Goal: Find contact information: Find contact information

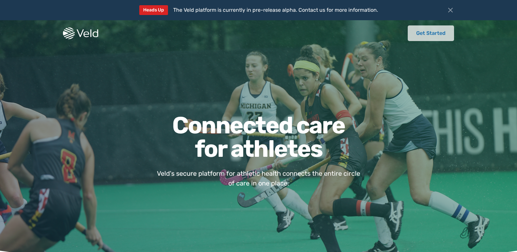
click at [430, 38] on link "Get Started" at bounding box center [430, 33] width 46 height 16
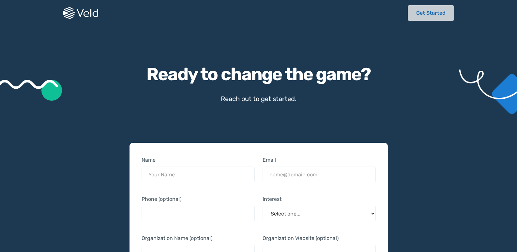
click at [414, 13] on link "Get Started" at bounding box center [430, 13] width 46 height 16
click at [227, 173] on input "Name" at bounding box center [197, 175] width 113 height 16
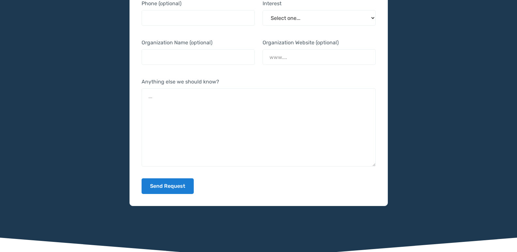
scroll to position [359, 0]
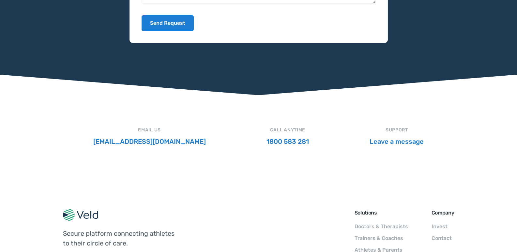
click at [140, 145] on link "hello@veld.co" at bounding box center [149, 142] width 112 height 8
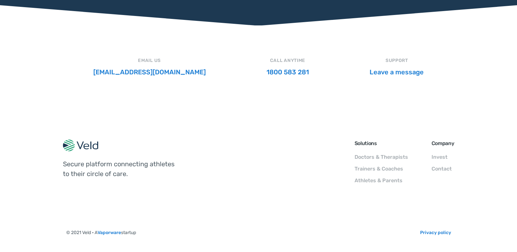
scroll to position [429, 0]
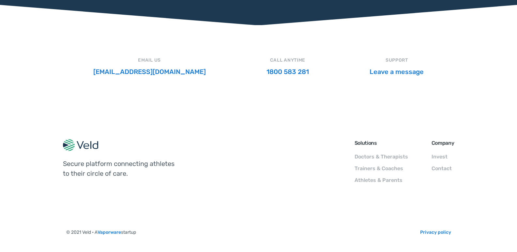
click at [91, 146] on img at bounding box center [80, 145] width 35 height 12
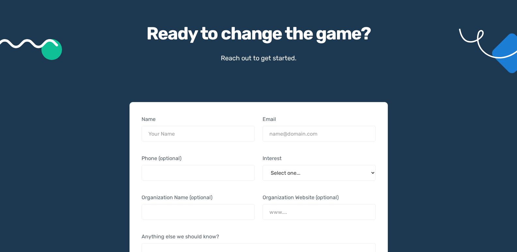
scroll to position [0, 0]
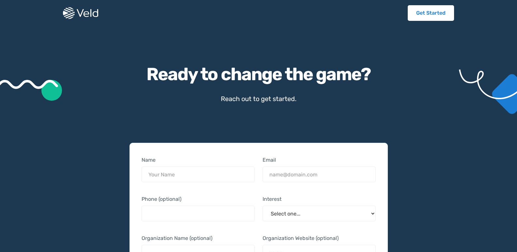
drag, startPoint x: 371, startPoint y: 68, endPoint x: 301, endPoint y: 54, distance: 71.3
click at [371, 68] on div "Ready to change the game? Reach out to get started." at bounding box center [258, 84] width 415 height 38
